Goal: Communication & Community: Answer question/provide support

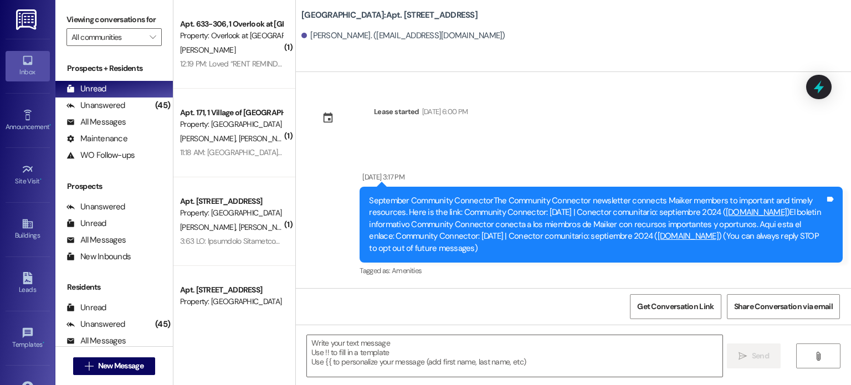
scroll to position [13576, 0]
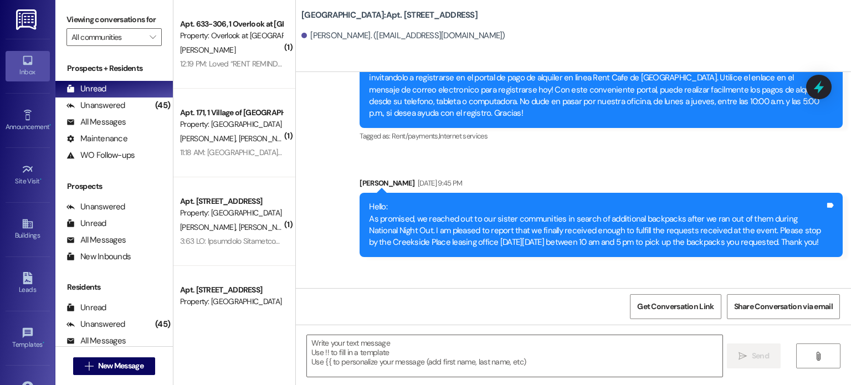
click at [24, 64] on icon at bounding box center [27, 60] width 9 height 9
click at [85, 39] on input "All communities" at bounding box center [107, 37] width 73 height 18
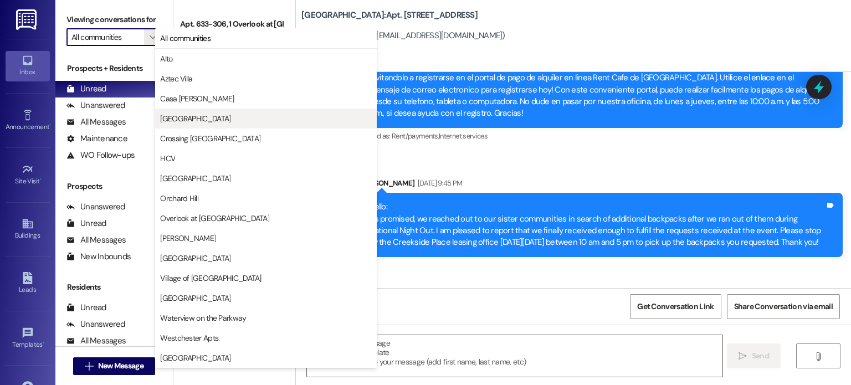
click at [170, 115] on span "[GEOGRAPHIC_DATA]" at bounding box center [195, 118] width 70 height 11
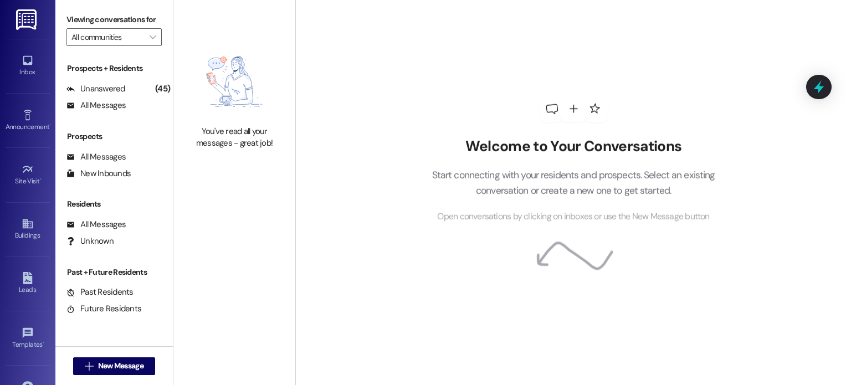
type input "[GEOGRAPHIC_DATA]"
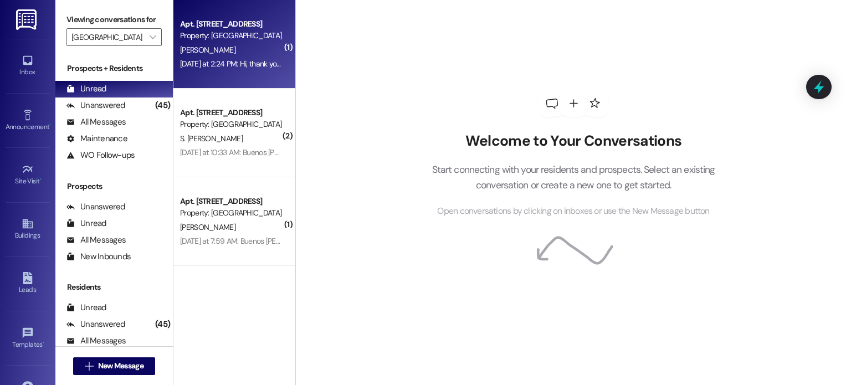
click at [205, 48] on div "[PERSON_NAME]" at bounding box center [231, 50] width 105 height 14
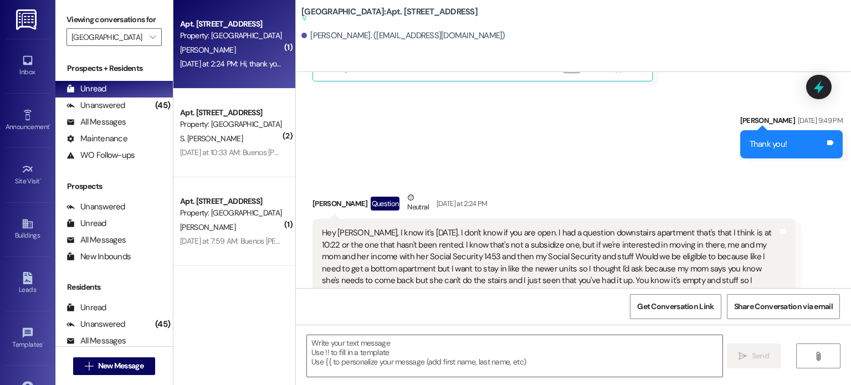
scroll to position [1325, 0]
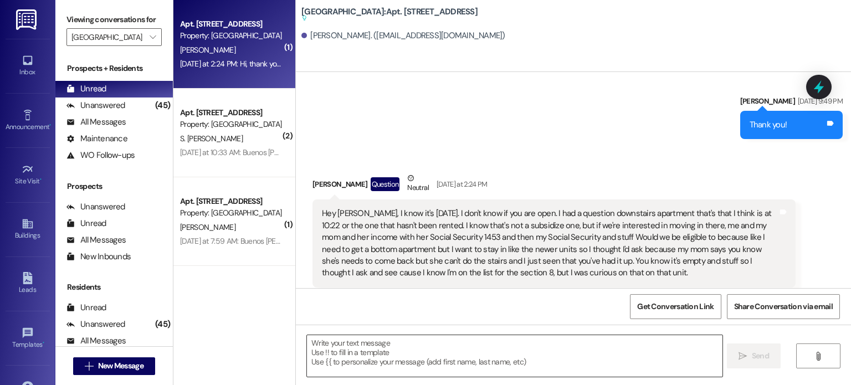
click at [384, 343] on textarea at bounding box center [514, 356] width 415 height 42
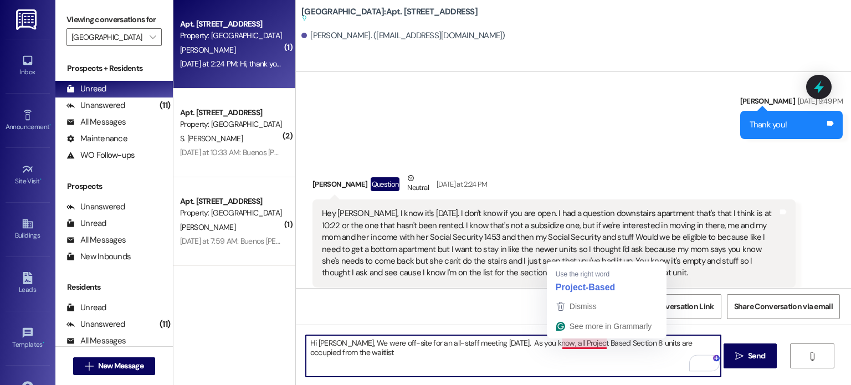
click at [576, 344] on textarea "Hi [PERSON_NAME], We were off-site for an all-staff meeting [DATE]. As you know…" at bounding box center [513, 356] width 415 height 42
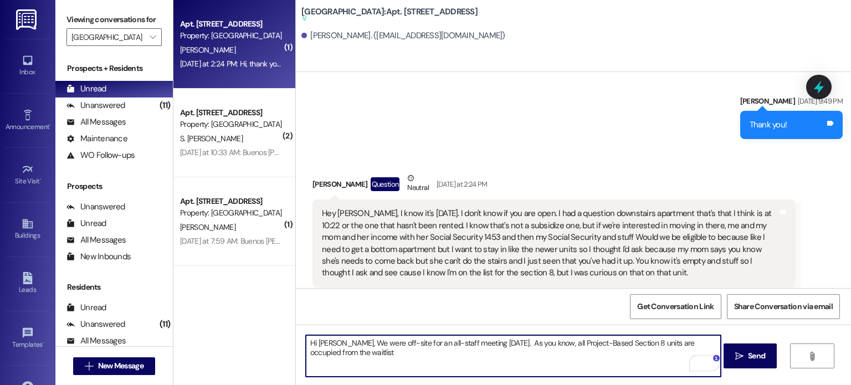
click at [339, 352] on textarea "Hi [PERSON_NAME], We were off-site for an all-staff meeting [DATE]. As you know…" at bounding box center [513, 356] width 415 height 42
drag, startPoint x: 679, startPoint y: 341, endPoint x: 722, endPoint y: 333, distance: 43.0
click at [722, 333] on div "Hi [PERSON_NAME], We were off-site for an all-staff meeting [DATE]. As you are …" at bounding box center [573, 366] width 555 height 83
click at [306, 351] on textarea "Hi [PERSON_NAME], We were off-site for an all-staff meeting [DATE]. As you are …" at bounding box center [513, 356] width 415 height 42
click at [408, 352] on textarea "Hi [PERSON_NAME], We were off-site for an all-staff meeting [DATE]. As you are …" at bounding box center [513, 356] width 415 height 42
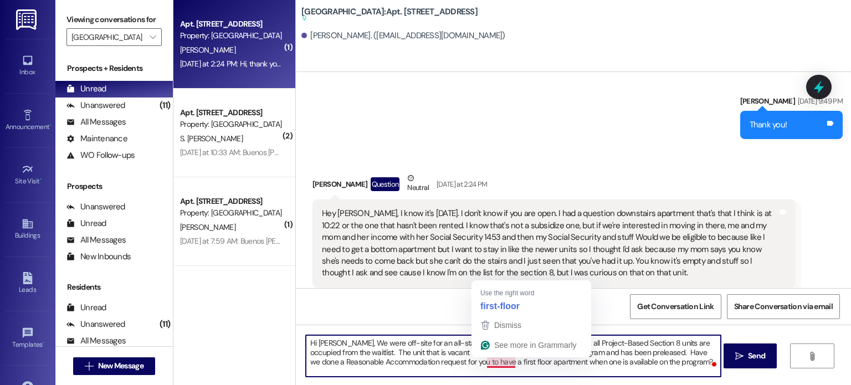
click at [496, 363] on textarea "Hi [PERSON_NAME], We were off-site for an all-staff meeting [DATE]. As you are …" at bounding box center [513, 356] width 415 height 42
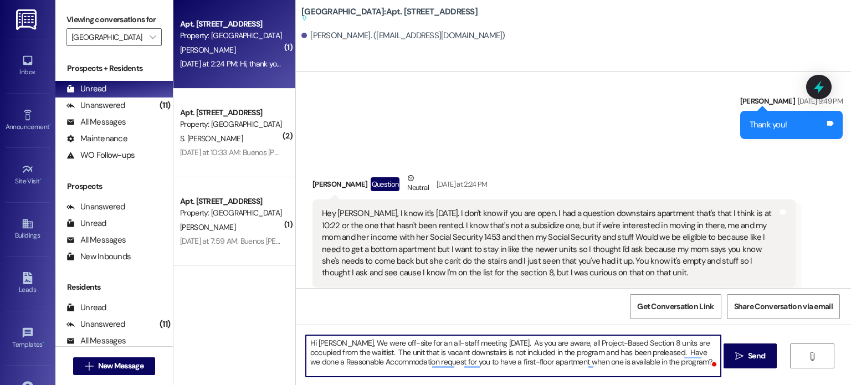
click at [673, 360] on textarea "Hi [PERSON_NAME], We were off-site for an all-staff meeting [DATE]. As you are …" at bounding box center [513, 356] width 415 height 42
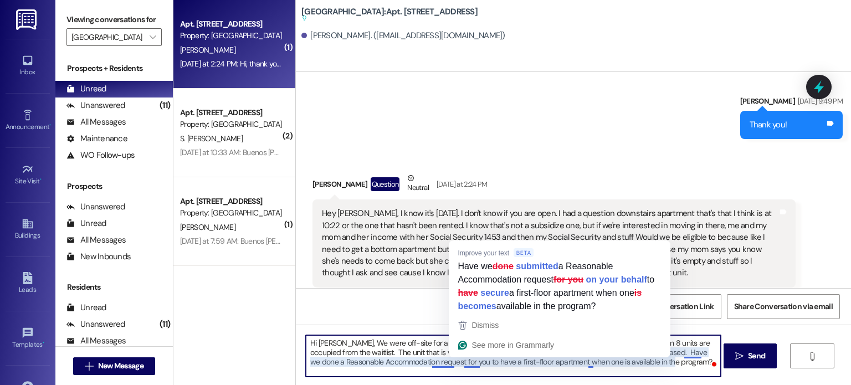
click at [459, 363] on textarea "Hi [PERSON_NAME], We were off-site for an all-staff meeting [DATE]. As you are …" at bounding box center [513, 356] width 415 height 42
drag, startPoint x: 459, startPoint y: 363, endPoint x: 472, endPoint y: 364, distance: 13.3
click at [472, 364] on textarea "Hi [PERSON_NAME], We were off-site for an all-staff meeting [DATE]. As you are …" at bounding box center [513, 356] width 415 height 42
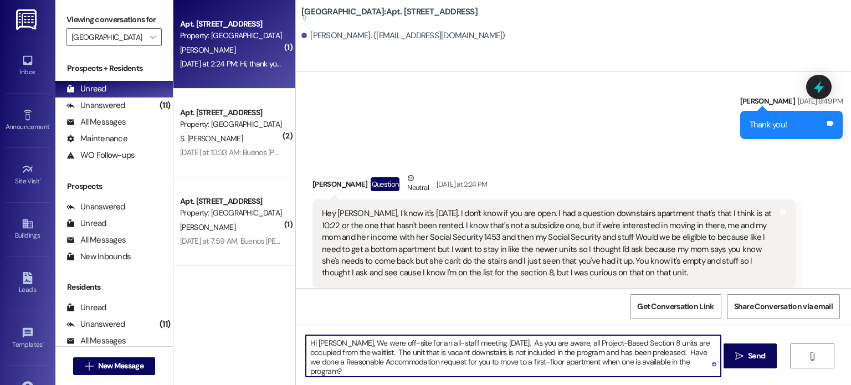
click at [693, 359] on textarea "Hi [PERSON_NAME], We were off-site for an all-staff meeting [DATE]. As you are …" at bounding box center [513, 356] width 415 height 42
type textarea "Hi [PERSON_NAME], We were off-site for an all-staff meeting [DATE]. As you are …"
click at [757, 355] on span "Send" at bounding box center [756, 356] width 17 height 12
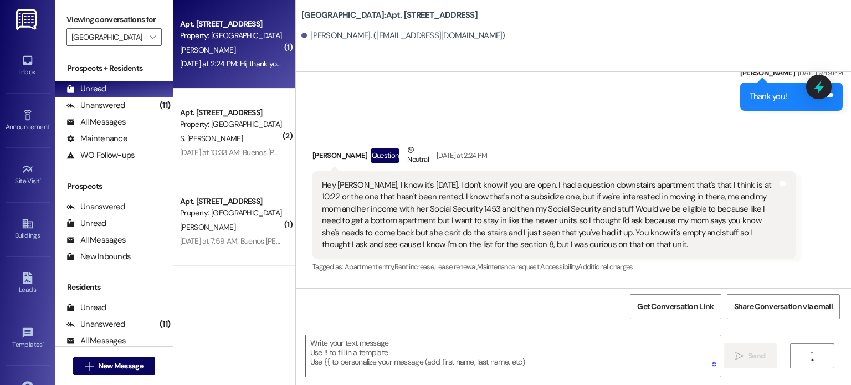
scroll to position [1296, 0]
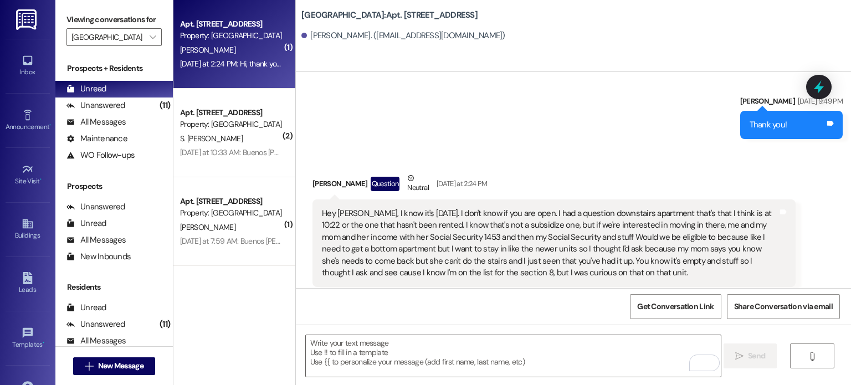
click at [765, 327] on div " Send " at bounding box center [573, 366] width 555 height 83
